Goal: Go to known website: Access a specific website the user already knows

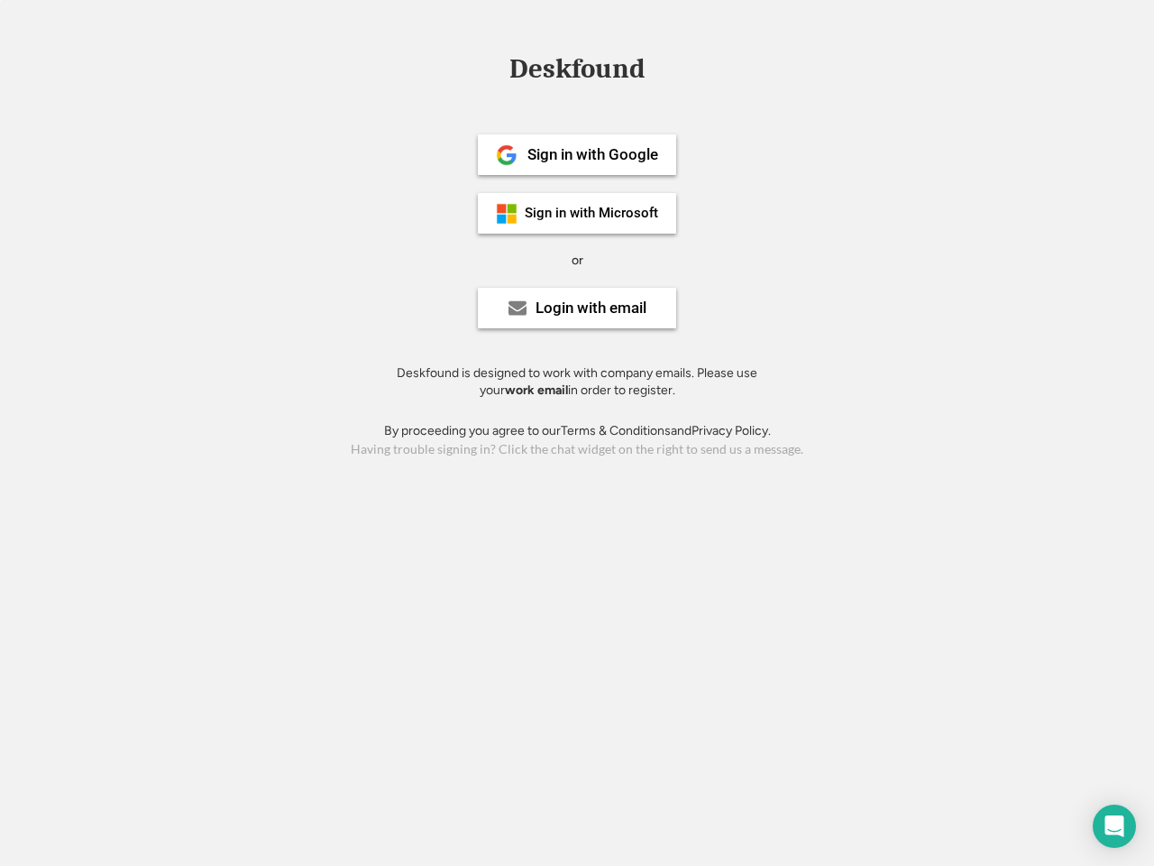
click at [577, 258] on div "or" at bounding box center [578, 261] width 12 height 18
click at [577, 72] on div "Deskfound" at bounding box center [577, 69] width 153 height 28
click at [493, 69] on div "Deskfound" at bounding box center [577, 72] width 1154 height 34
click at [577, 72] on div "Deskfound" at bounding box center [577, 69] width 153 height 28
click at [577, 260] on div "or" at bounding box center [578, 261] width 12 height 18
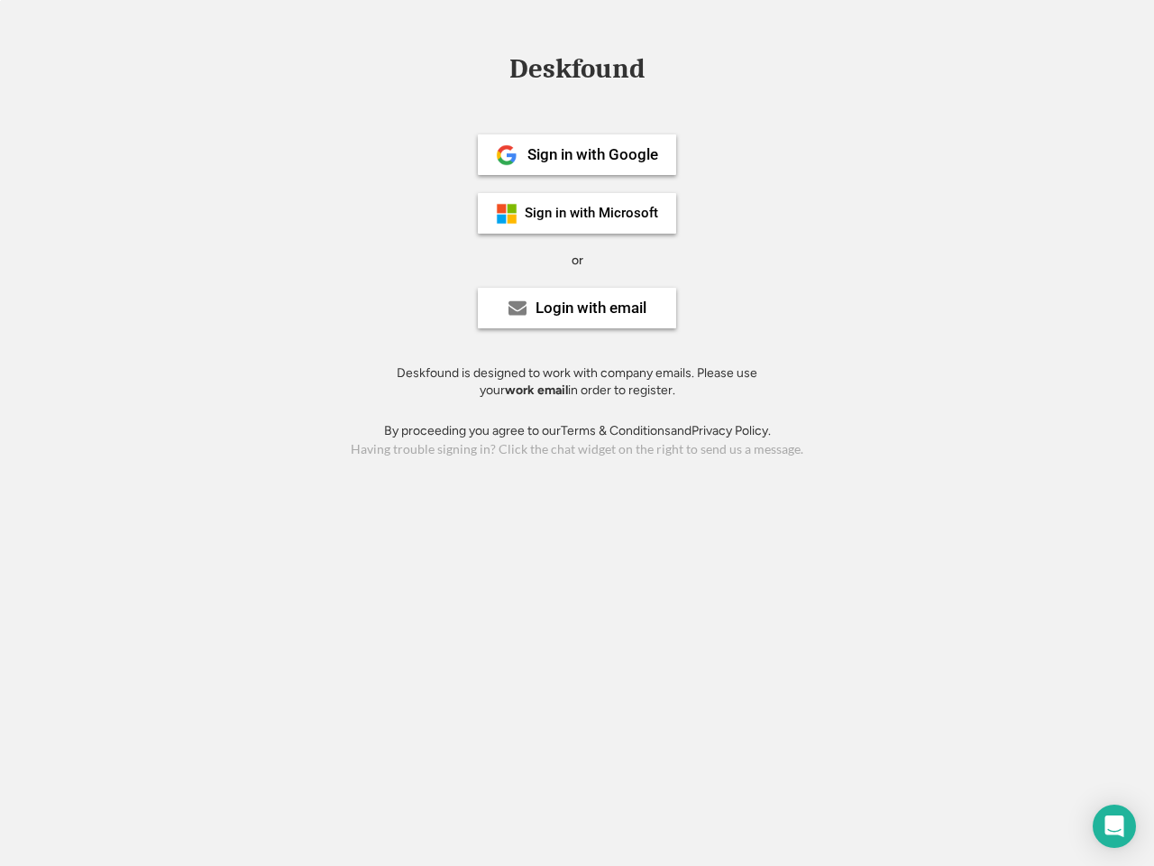
click at [577, 154] on div "Sign in with Google" at bounding box center [593, 154] width 131 height 15
click at [593, 154] on div "Sign in with Google" at bounding box center [593, 154] width 131 height 15
click at [507, 155] on img at bounding box center [507, 155] width 22 height 22
click at [577, 213] on div "Sign in with Microsoft" at bounding box center [591, 214] width 133 height 14
click at [593, 213] on div "Sign in with Microsoft" at bounding box center [591, 214] width 133 height 14
